Goal: Task Accomplishment & Management: Use online tool/utility

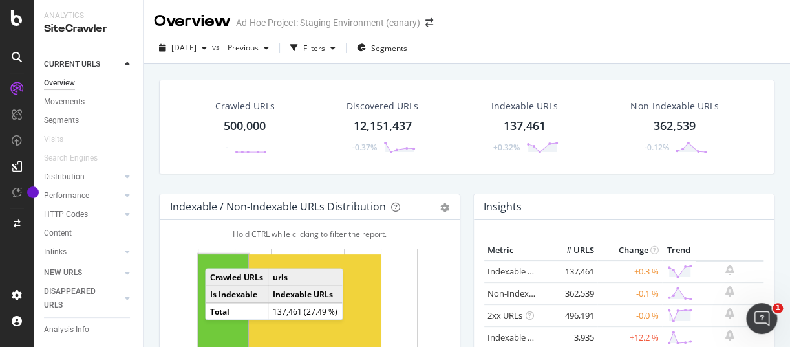
scroll to position [184, 0]
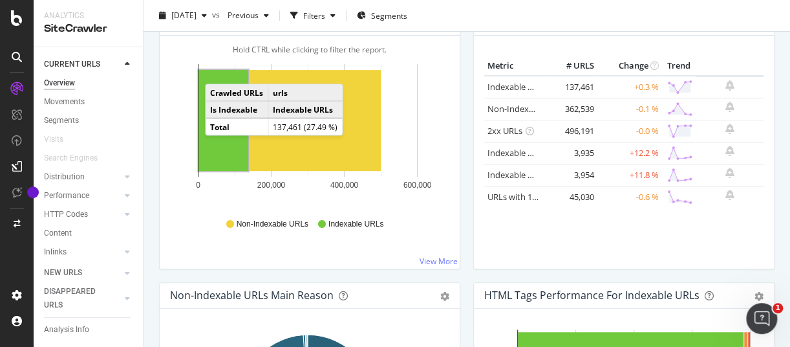
drag, startPoint x: 0, startPoint y: 0, endPoint x: 20, endPoint y: 37, distance: 42.0
click at [20, 37] on div at bounding box center [17, 173] width 34 height 347
click at [18, 31] on div at bounding box center [17, 173] width 34 height 347
click at [16, 23] on icon at bounding box center [17, 18] width 12 height 16
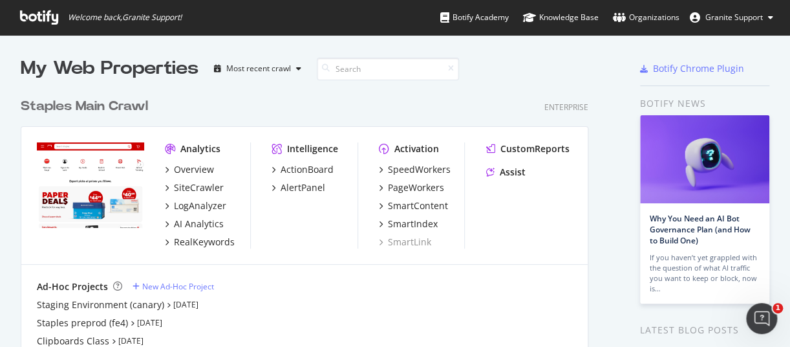
scroll to position [94, 0]
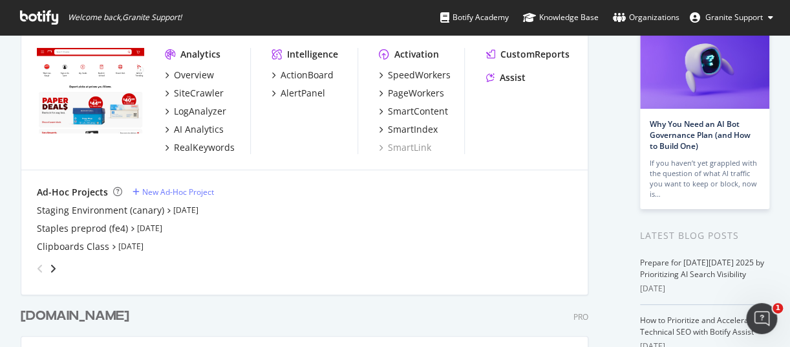
click at [56, 268] on div "angle-right" at bounding box center [53, 268] width 9 height 13
click at [129, 243] on div "Prod Internal (Central Env)" at bounding box center [94, 246] width 114 height 13
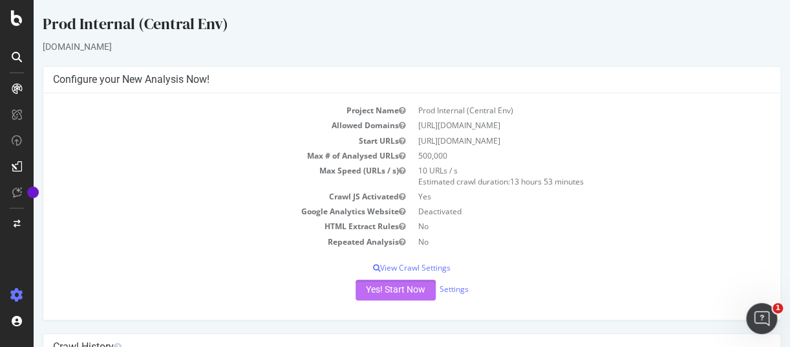
click at [398, 286] on button "Yes! Start Now" at bounding box center [396, 289] width 80 height 21
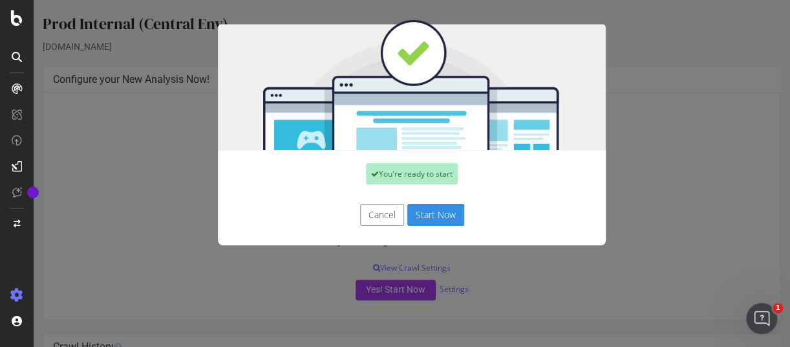
click at [443, 212] on button "Start Now" at bounding box center [435, 215] width 57 height 22
